Goal: Communication & Community: Participate in discussion

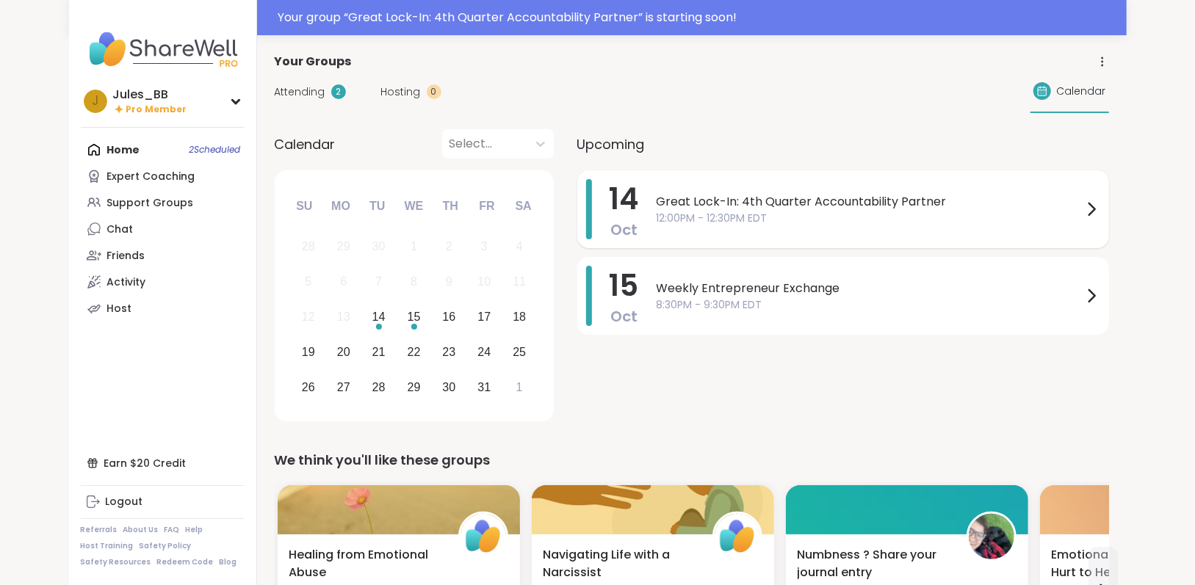
click at [844, 223] on span "12:00PM - 12:30PM EDT" at bounding box center [870, 218] width 426 height 15
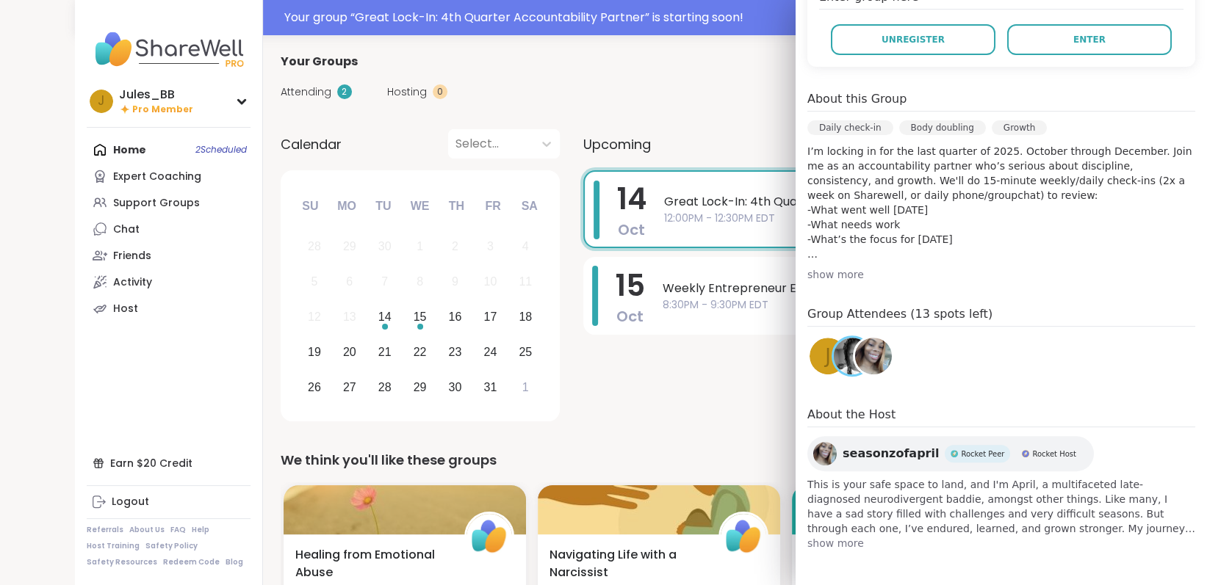
scroll to position [66, 0]
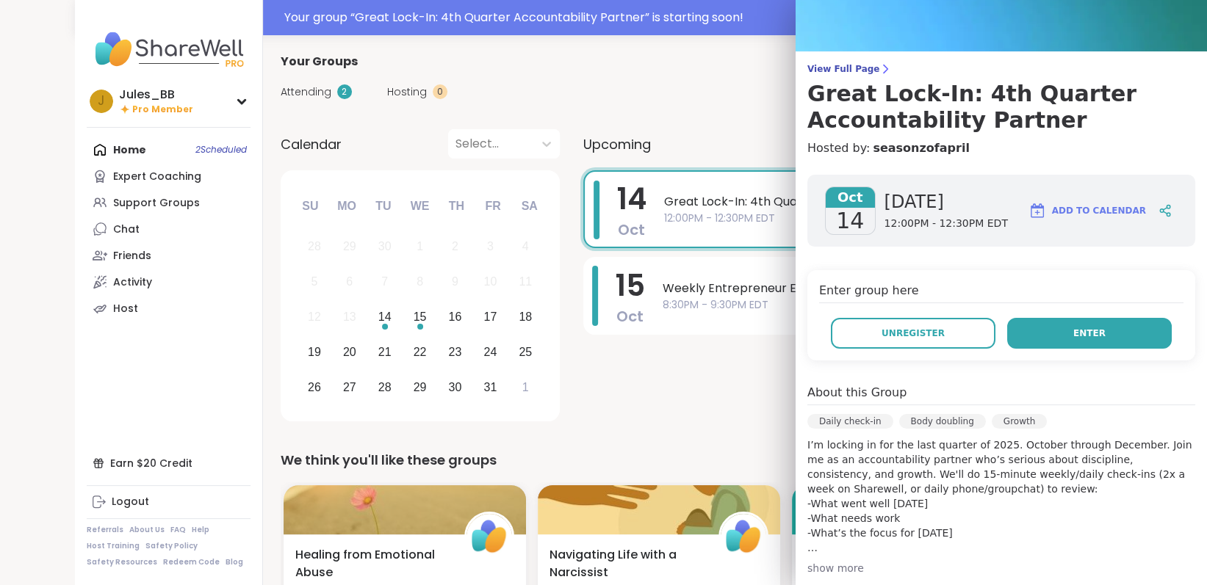
click at [1077, 336] on span "Enter" at bounding box center [1089, 333] width 32 height 13
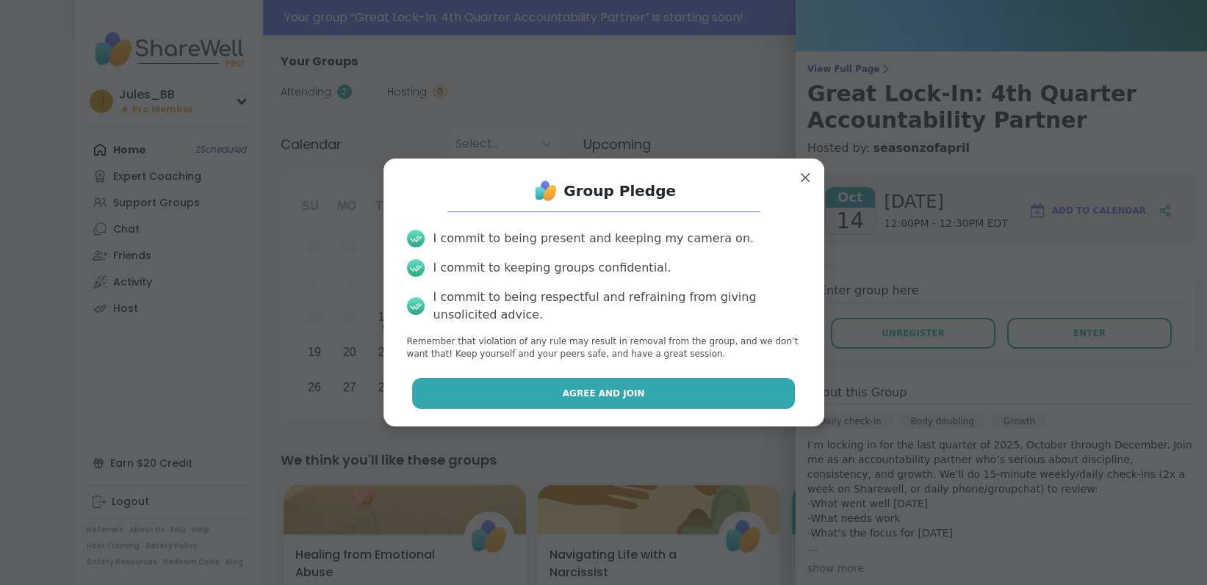
click at [574, 388] on span "Agree and Join" at bounding box center [604, 393] width 82 height 13
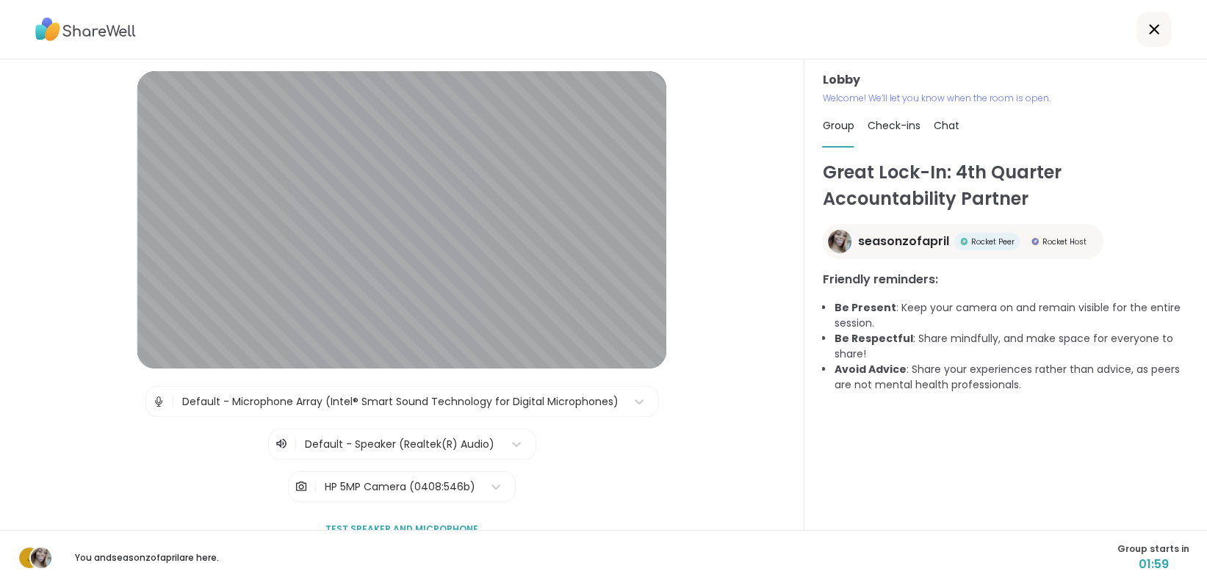
click at [0, 383] on div "Lobby | Default - Microphone Array (Intel® Smart Sound Technology for Digital M…" at bounding box center [402, 294] width 804 height 471
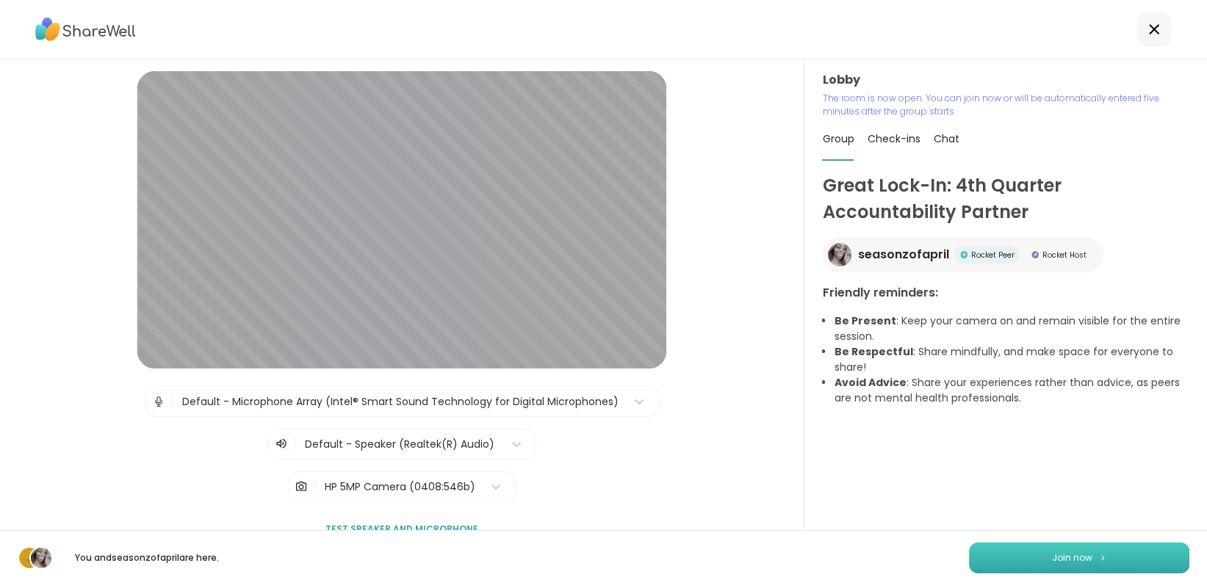
click at [1001, 558] on button "Join now" at bounding box center [1079, 558] width 220 height 31
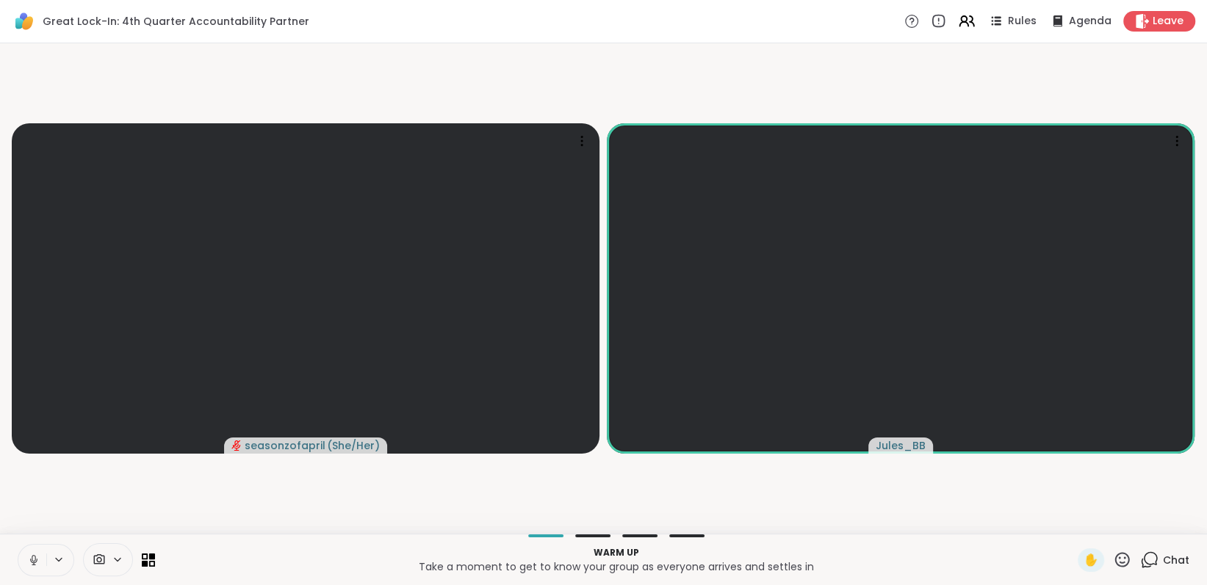
click at [33, 554] on icon at bounding box center [33, 560] width 13 height 13
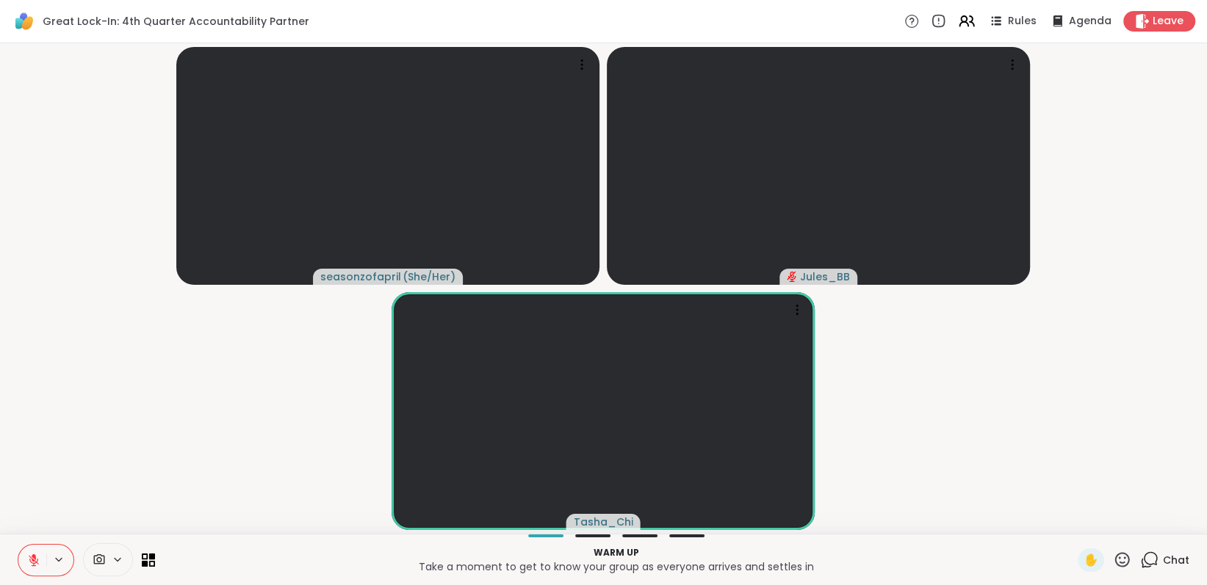
click at [30, 557] on icon at bounding box center [34, 560] width 10 height 10
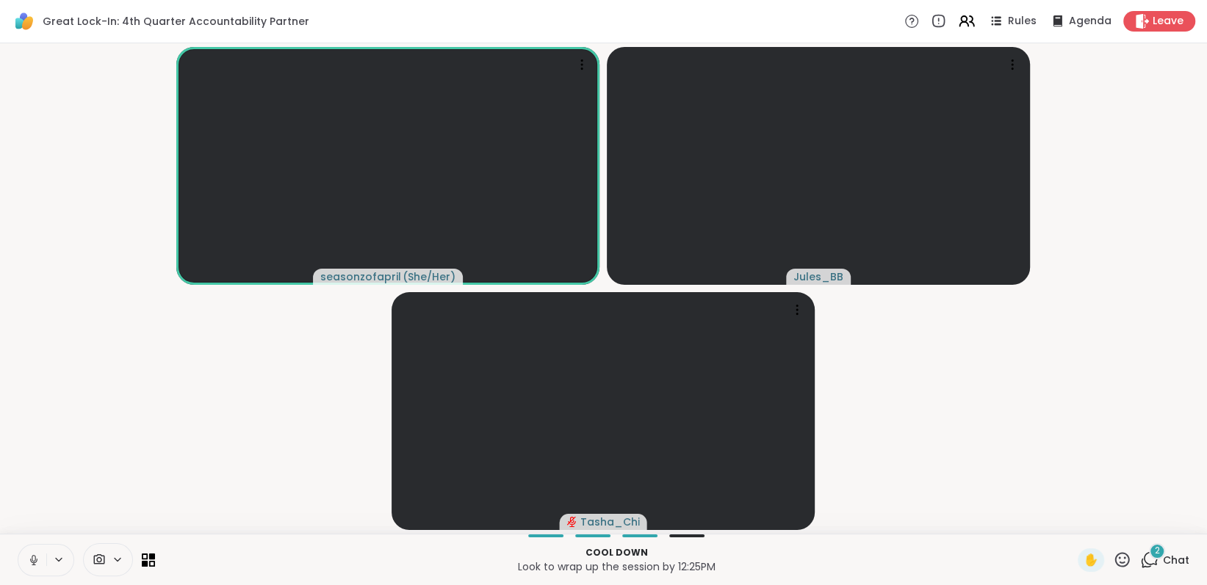
click at [1155, 556] on span "2" at bounding box center [1157, 551] width 5 height 12
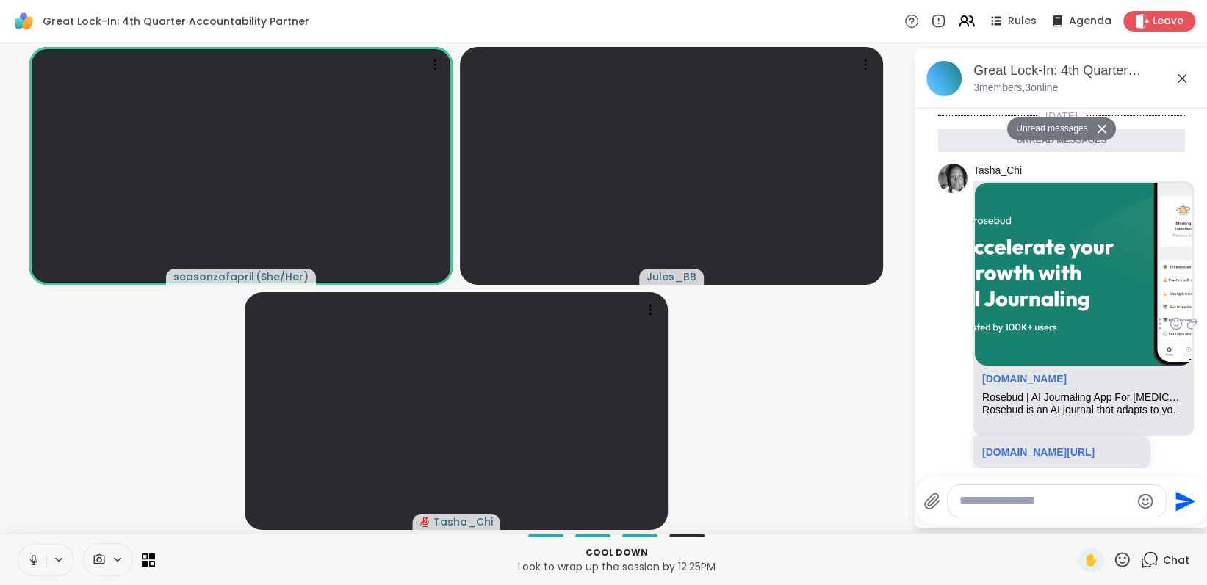
scroll to position [173, 0]
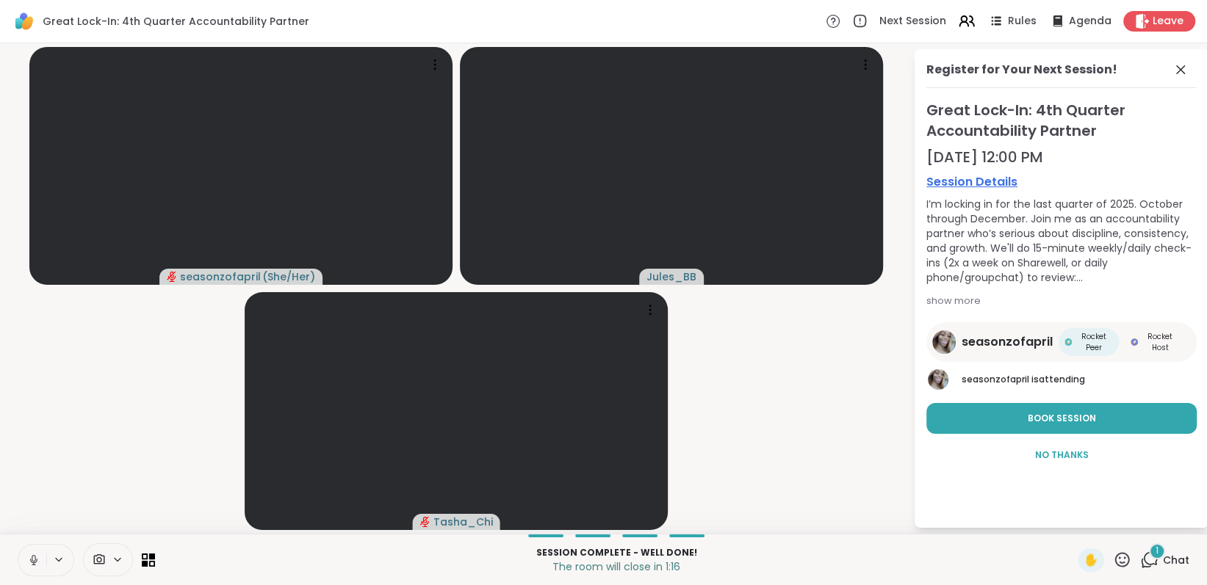
click at [1155, 555] on span "1" at bounding box center [1156, 551] width 3 height 12
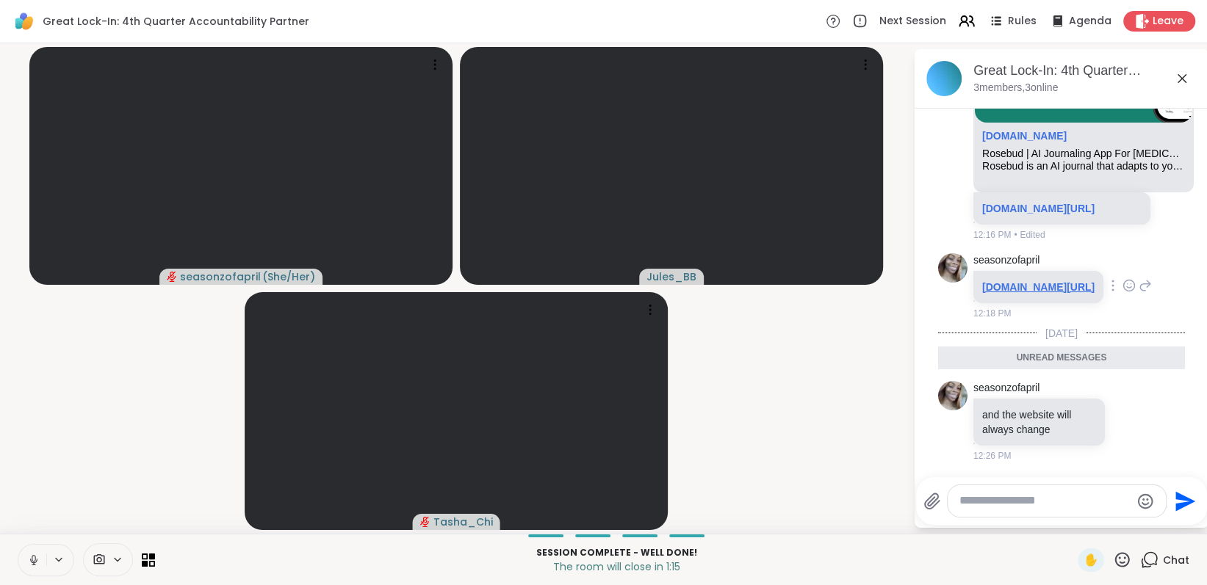
scroll to position [207, 0]
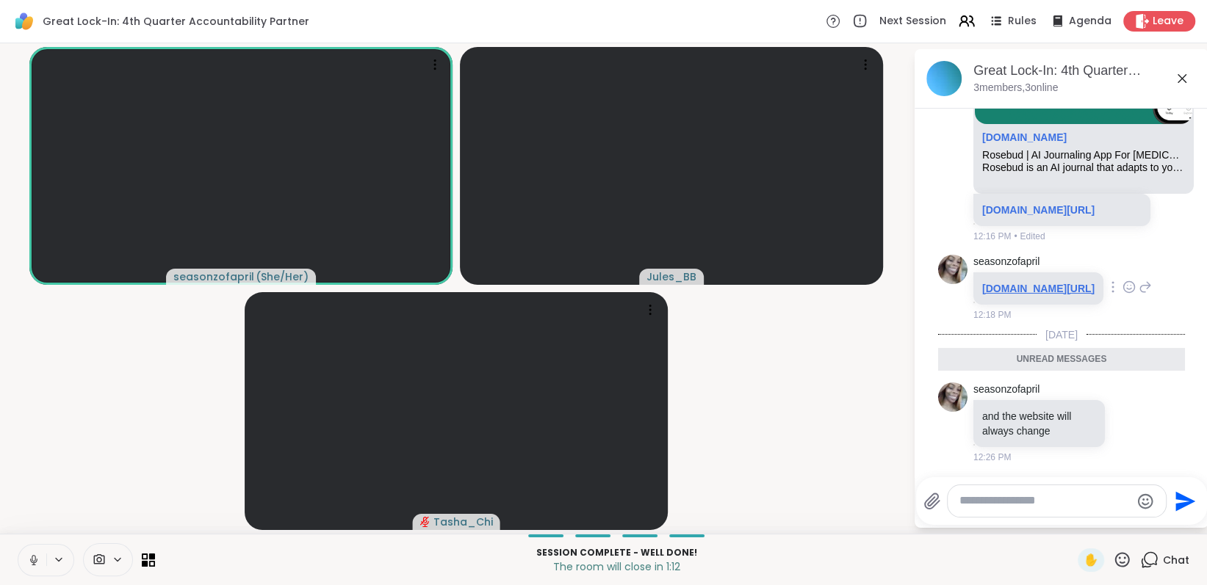
drag, startPoint x: 1052, startPoint y: 362, endPoint x: 1005, endPoint y: 284, distance: 90.9
click at [974, 279] on div "[DOMAIN_NAME][URL]" at bounding box center [1038, 288] width 130 height 32
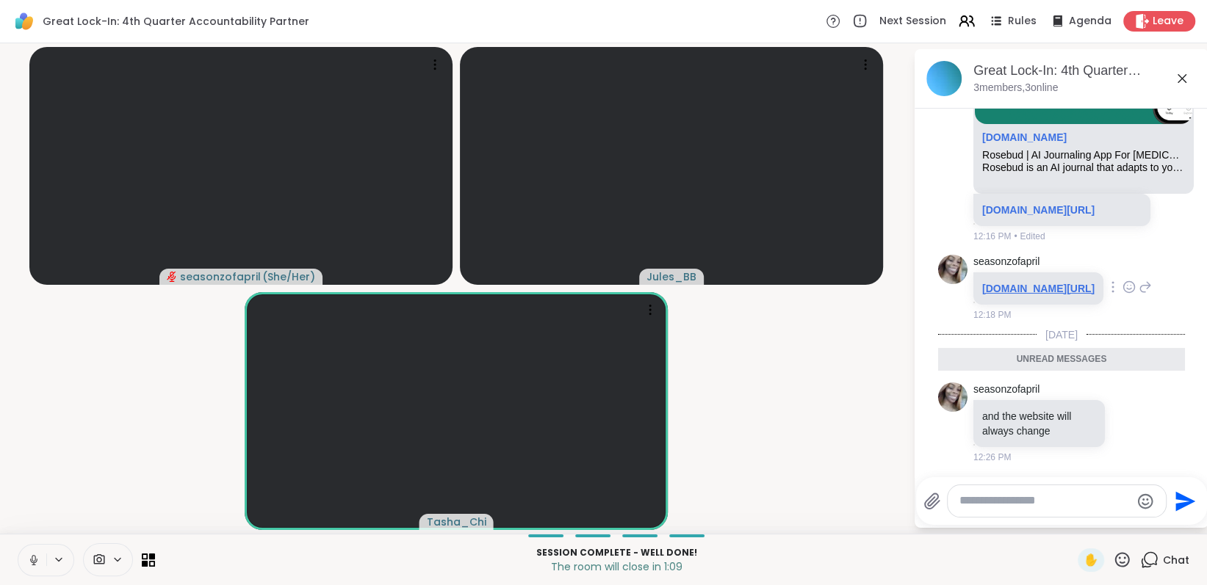
copy link "[DOMAIN_NAME][URL]"
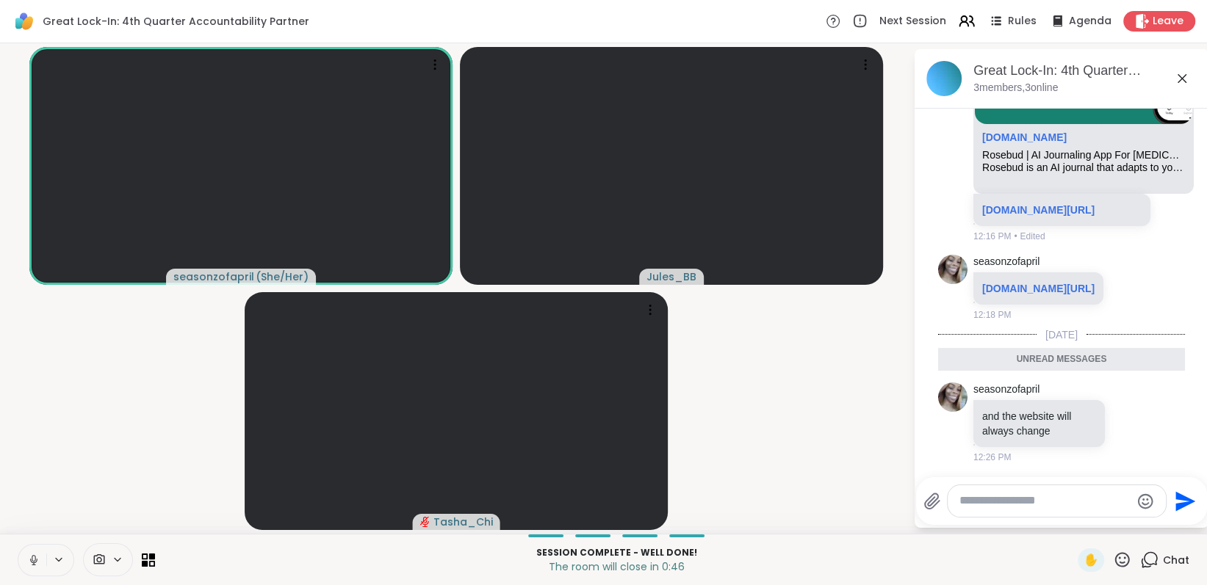
click at [1113, 564] on icon at bounding box center [1122, 560] width 18 height 18
click at [1072, 524] on span "❤️" at bounding box center [1079, 522] width 15 height 18
click at [1152, 16] on span "Leave" at bounding box center [1168, 21] width 32 height 15
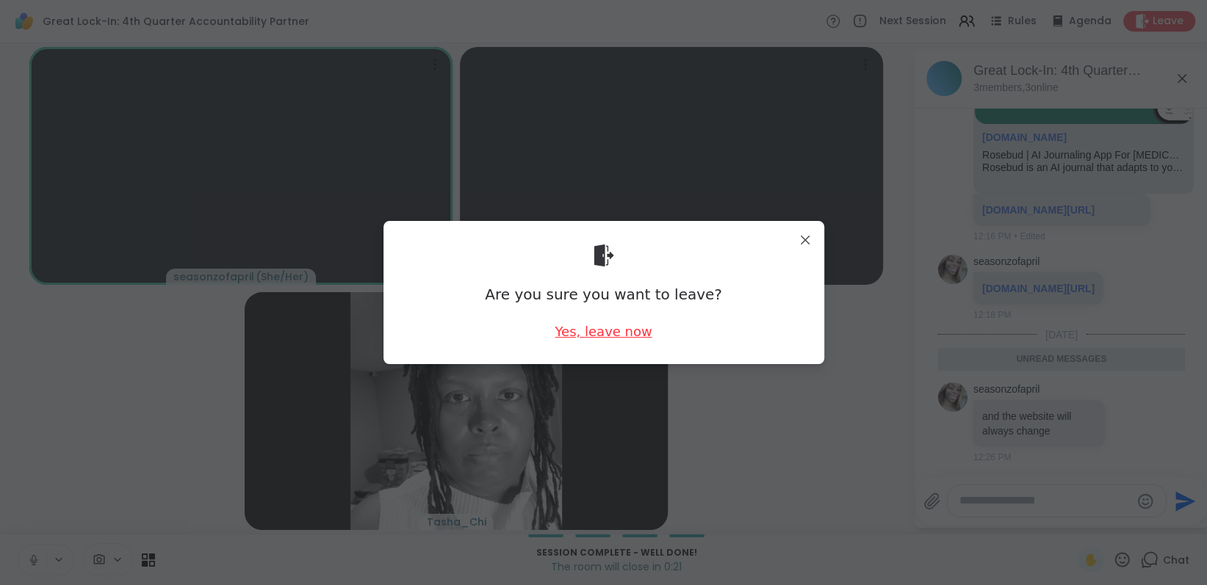
click at [626, 334] on div "Yes, leave now" at bounding box center [603, 331] width 97 height 18
